Goal: Task Accomplishment & Management: Manage account settings

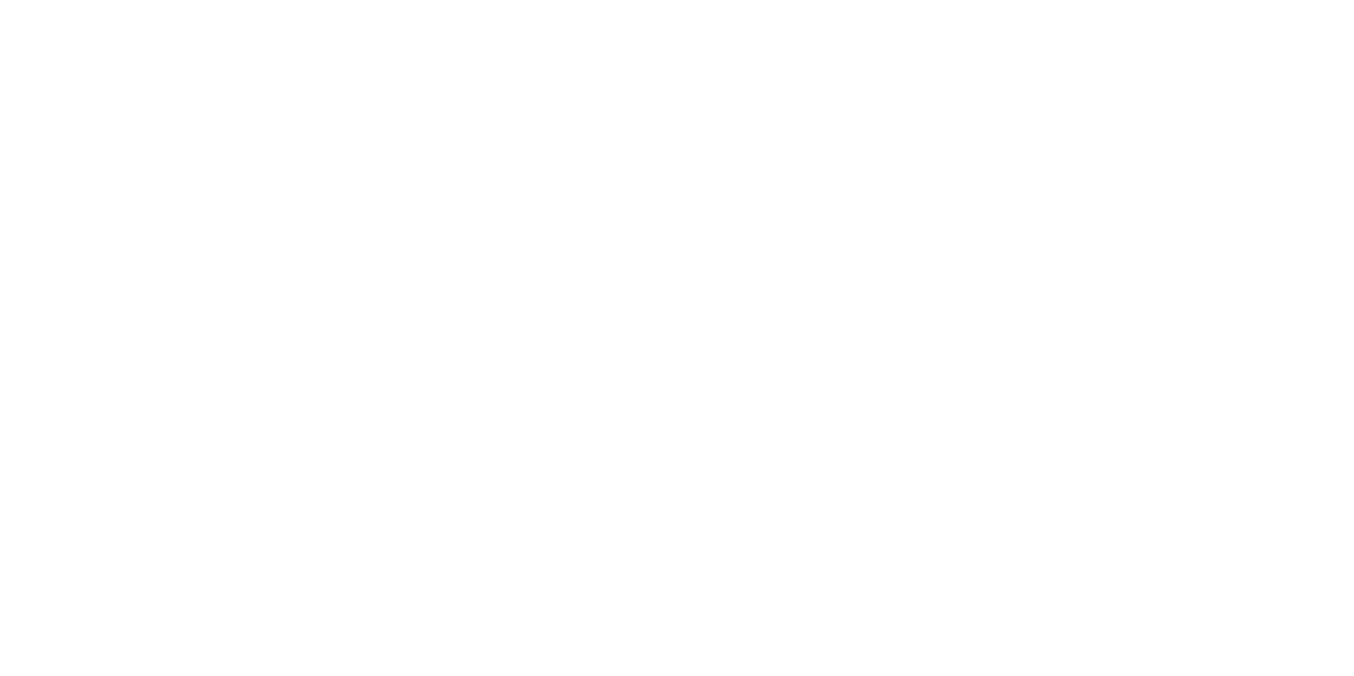
type input "**********"
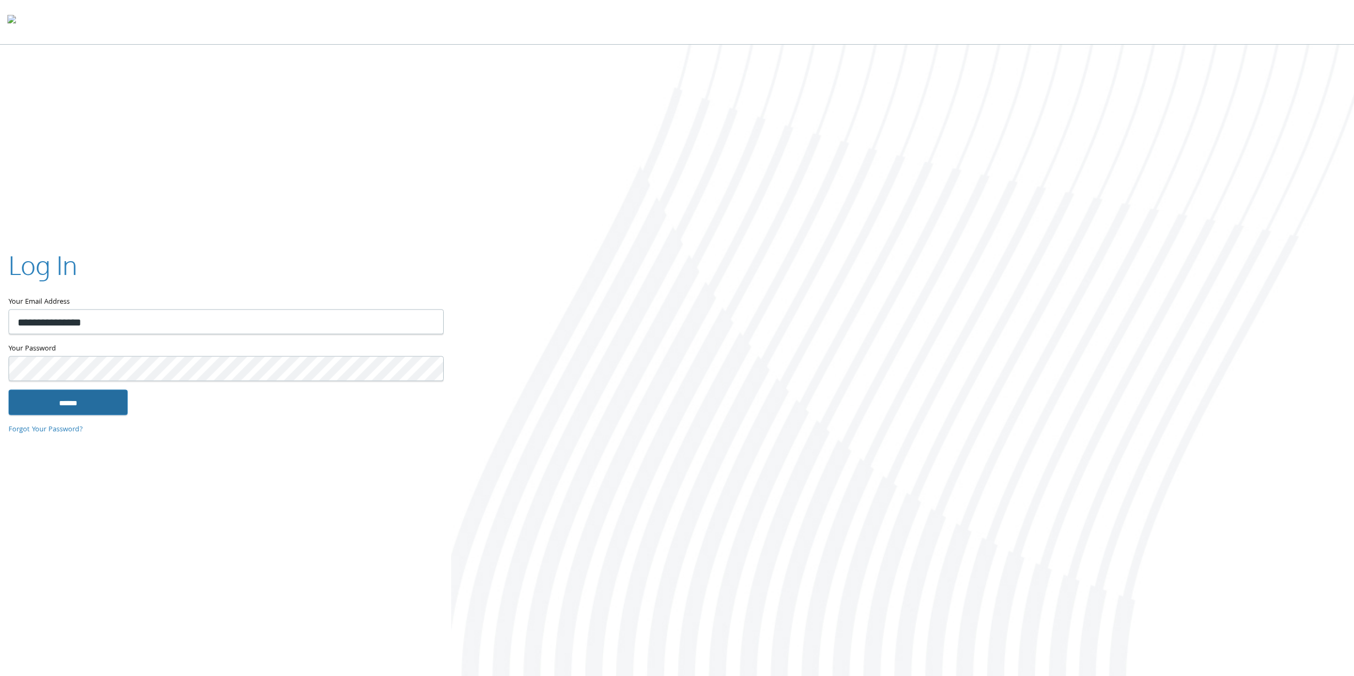
click at [86, 394] on input "******" at bounding box center [68, 402] width 119 height 26
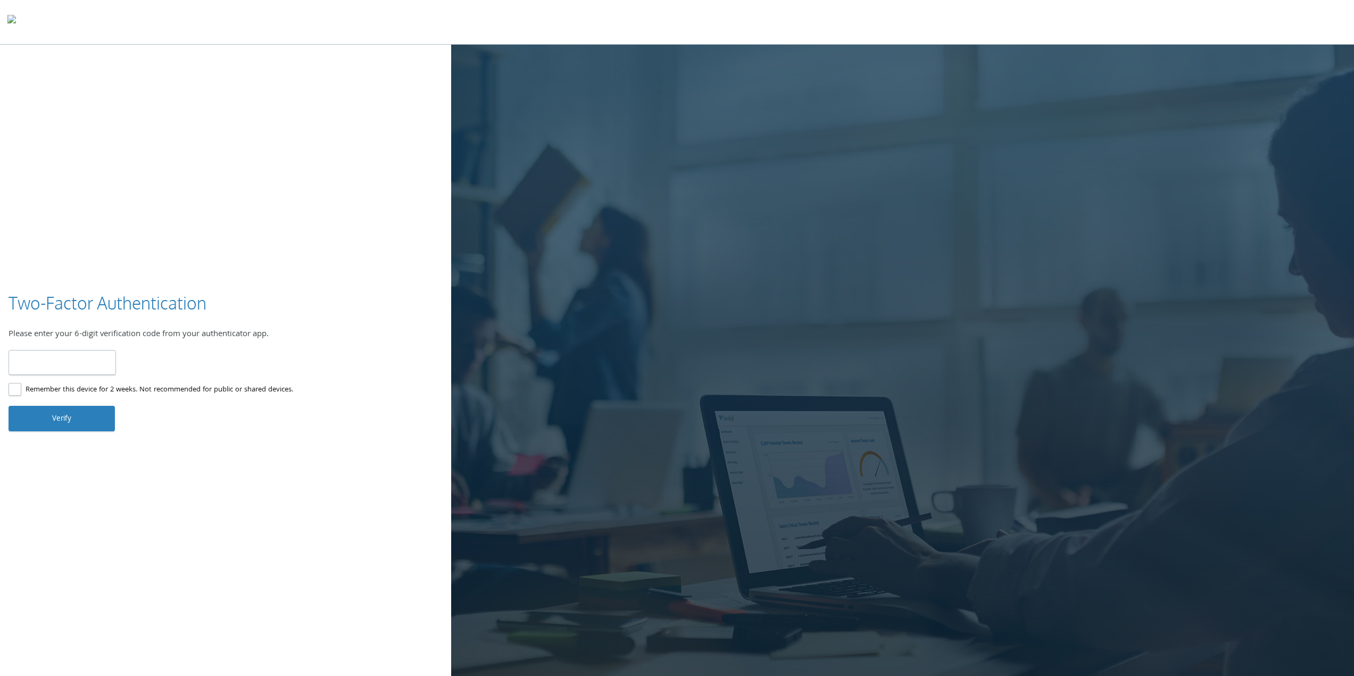
type input "******"
